Goal: Task Accomplishment & Management: Use online tool/utility

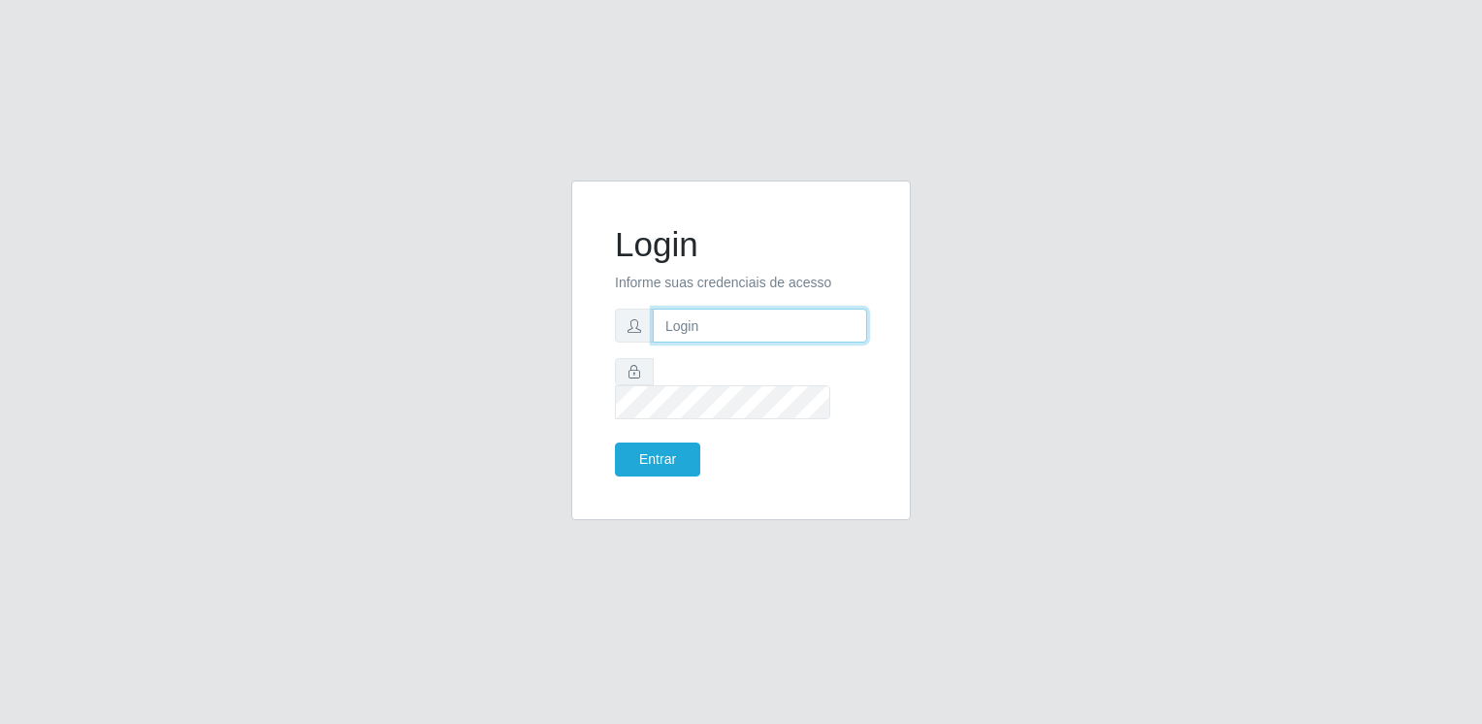
click at [724, 342] on input "text" at bounding box center [760, 325] width 214 height 34
type input "[EMAIL_ADDRESS][DOMAIN_NAME]"
click at [615, 442] on button "Entrar" at bounding box center [657, 459] width 85 height 34
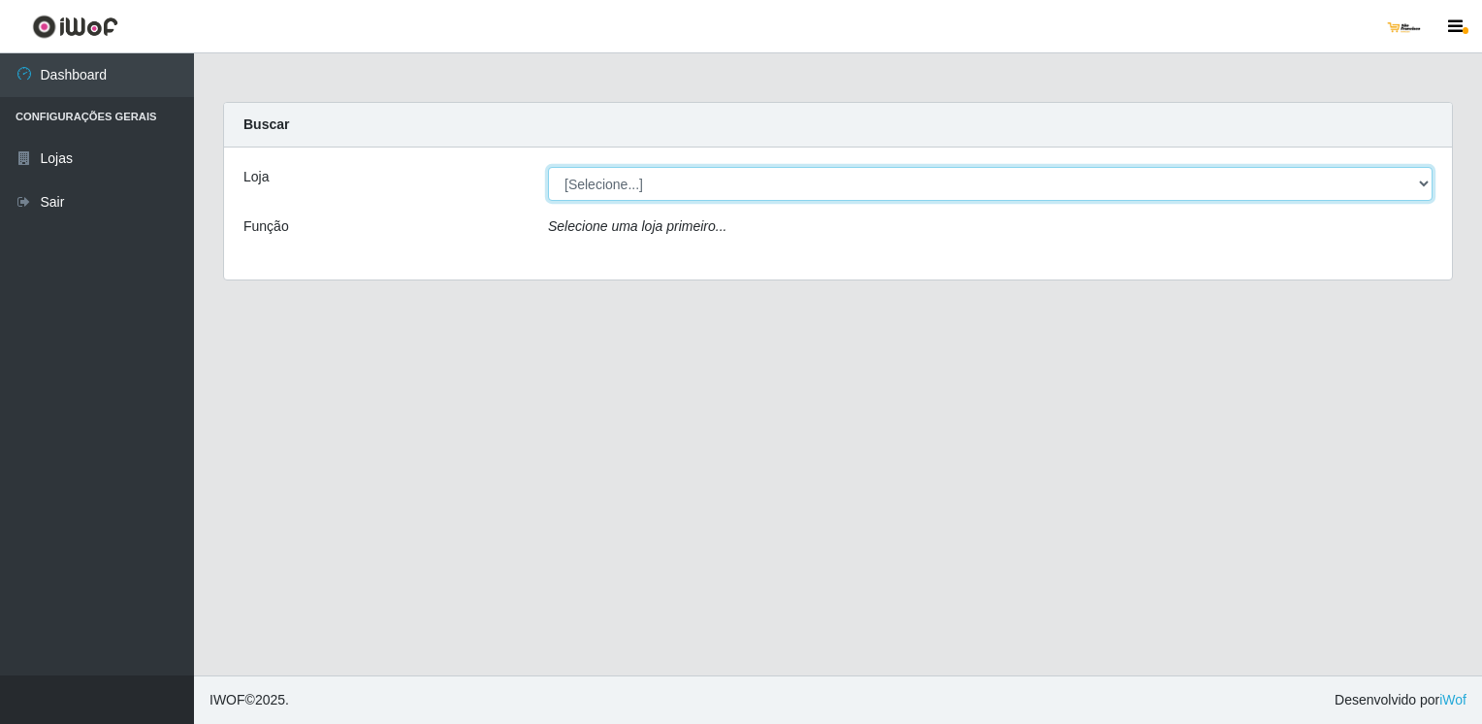
click at [811, 169] on select "[Selecione...] [GEOGRAPHIC_DATA][PERSON_NAME]" at bounding box center [990, 184] width 885 height 34
select select "168"
click at [548, 167] on select "[Selecione...] [GEOGRAPHIC_DATA][PERSON_NAME]" at bounding box center [990, 184] width 885 height 34
